Goal: Information Seeking & Learning: Check status

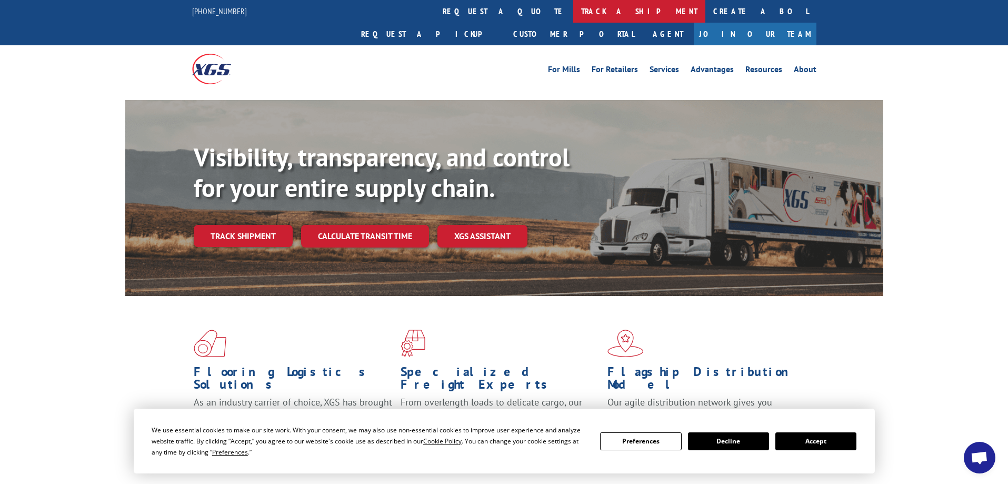
click at [573, 10] on link "track a shipment" at bounding box center [639, 11] width 132 height 23
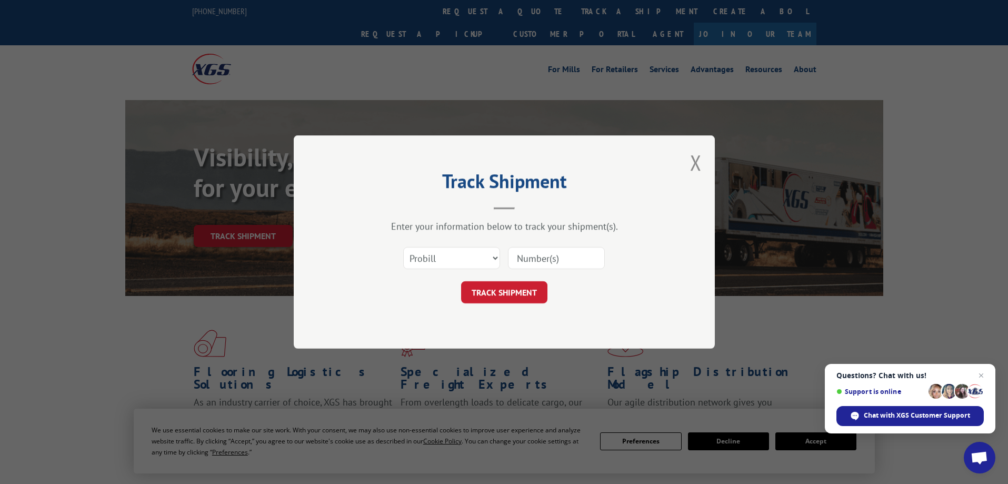
click at [551, 258] on input at bounding box center [556, 258] width 97 height 22
type input "363356"
click button "TRACK SHIPMENT" at bounding box center [504, 292] width 86 height 22
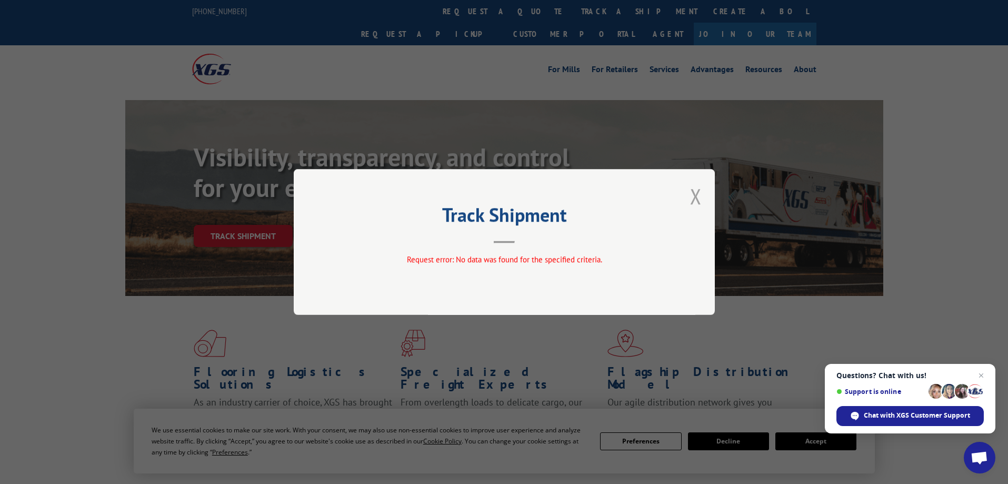
click at [700, 198] on button "Close modal" at bounding box center [696, 196] width 12 height 28
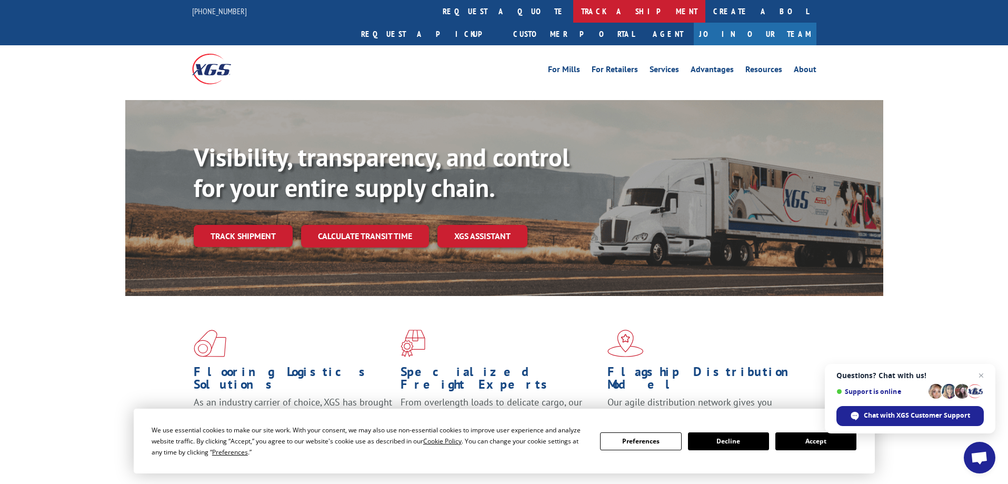
click at [573, 13] on link "track a shipment" at bounding box center [639, 11] width 132 height 23
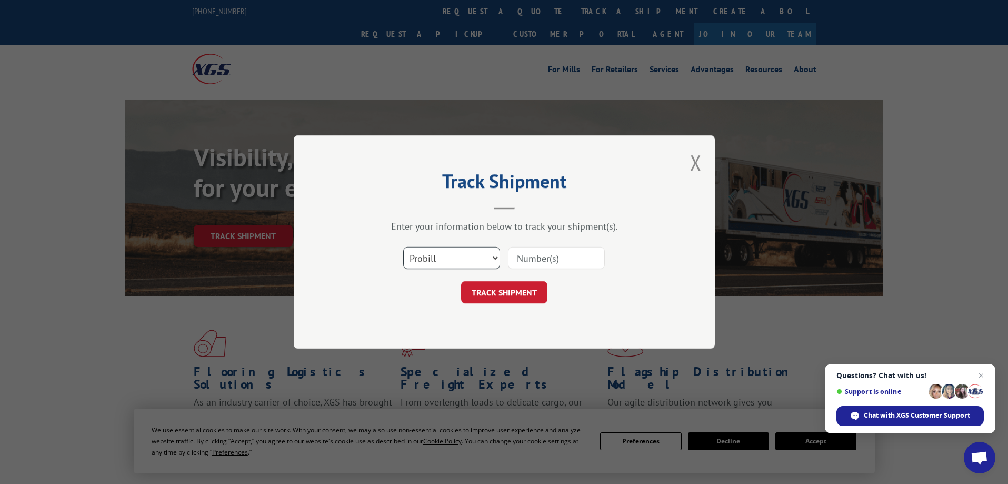
click at [462, 261] on select "Select category... Probill BOL PO" at bounding box center [451, 258] width 97 height 22
select select "bol"
click at [403, 247] on select "Select category... Probill BOL PO" at bounding box center [451, 258] width 97 height 22
click at [547, 254] on input at bounding box center [556, 258] width 97 height 22
type input "363356"
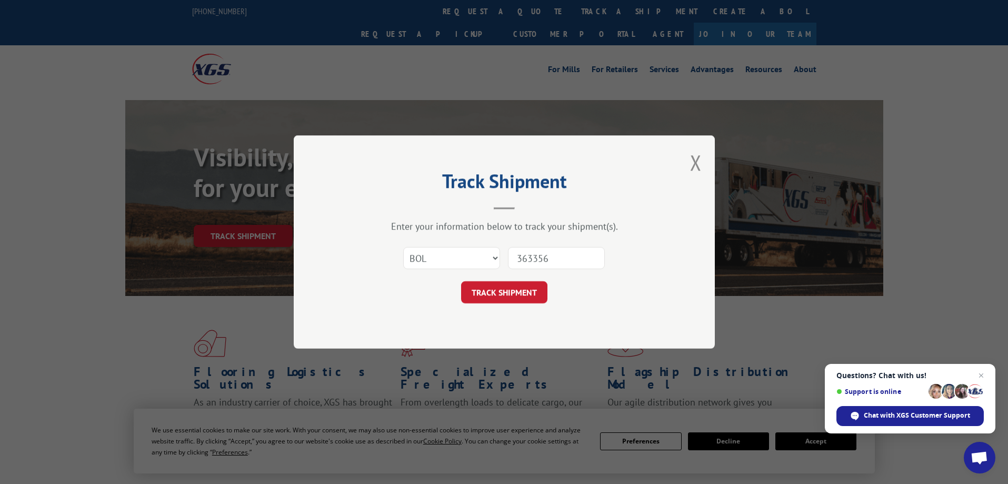
click button "TRACK SHIPMENT" at bounding box center [504, 292] width 86 height 22
